Goal: Book appointment/travel/reservation

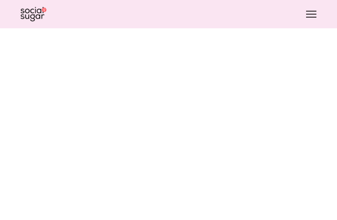
scroll to position [3776, 0]
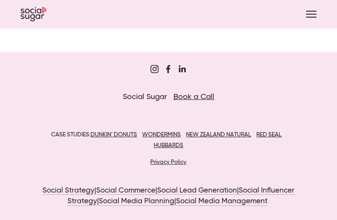
click at [0, 0] on link "BOOK A CALL" at bounding box center [0, 0] width 0 height 0
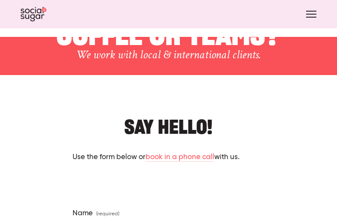
scroll to position [868, 0]
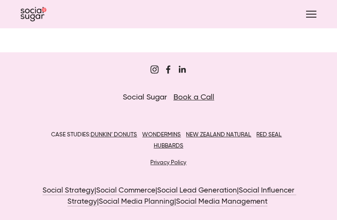
type textarea "Lo, Ip dolo si Amet, con A’e sed DOE te Incidid Utlabo. Et dolo magnaa eni admi…"
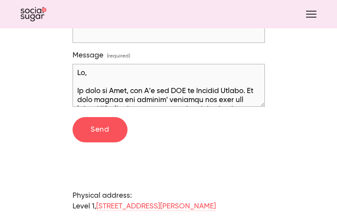
scroll to position [295, 0]
